Goal: Information Seeking & Learning: Check status

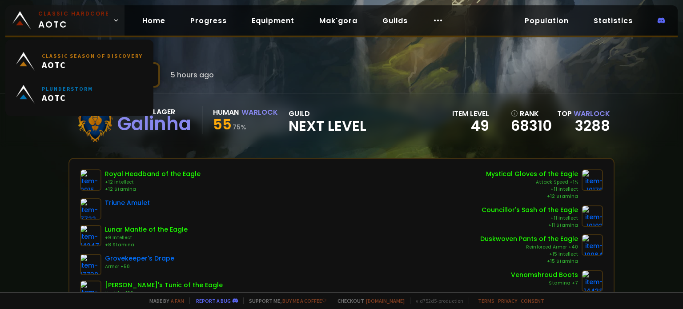
click at [47, 20] on span "Classic Hardcore AOTC" at bounding box center [73, 20] width 71 height 21
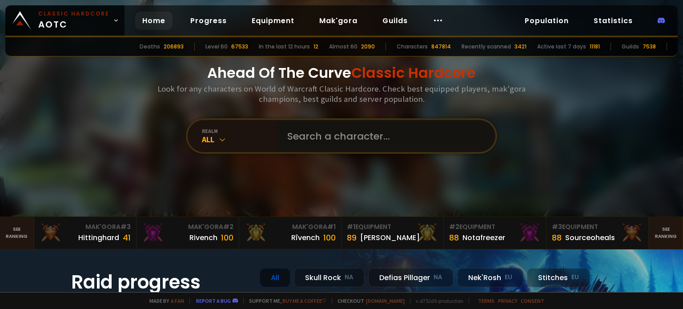
click at [314, 138] on input "text" at bounding box center [383, 136] width 203 height 32
type input "daggerheart"
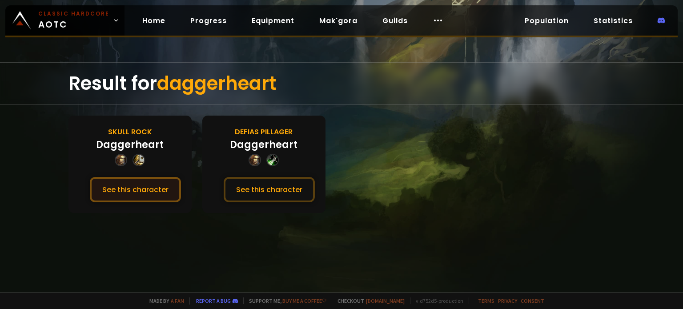
click at [157, 193] on button "See this character" at bounding box center [135, 189] width 91 height 25
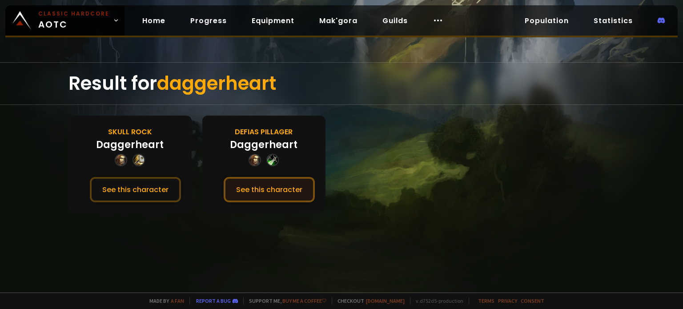
click at [286, 194] on button "See this character" at bounding box center [269, 189] width 91 height 25
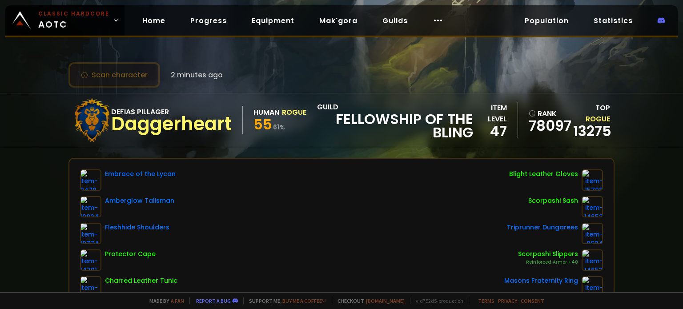
click at [117, 76] on button "Scan character" at bounding box center [114, 74] width 92 height 25
click at [247, 64] on div "Scan character 2 minutes ago" at bounding box center [341, 74] width 547 height 25
click at [116, 77] on button "Scan character" at bounding box center [114, 74] width 92 height 25
